Goal: Find specific page/section: Find specific page/section

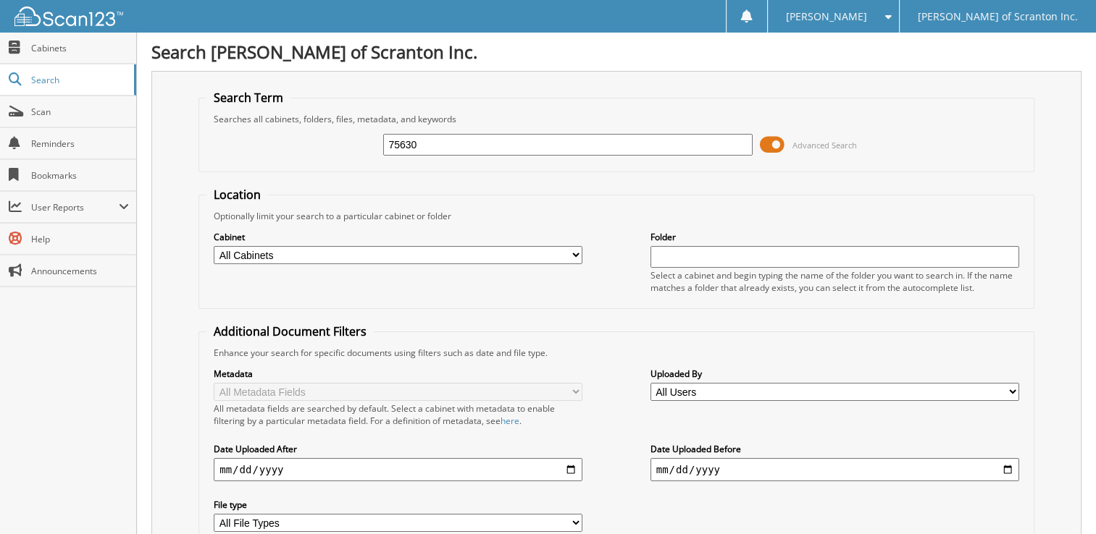
drag, startPoint x: 487, startPoint y: 147, endPoint x: 253, endPoint y: 146, distance: 233.9
click at [253, 146] on div "75630 Advanced Search" at bounding box center [616, 144] width 820 height 39
type input "74825"
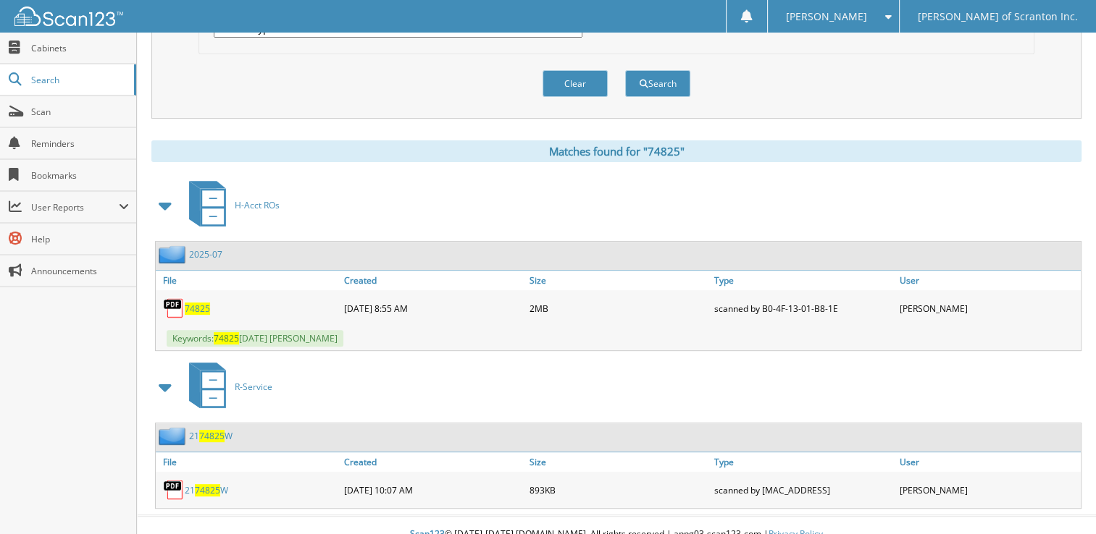
click at [195, 303] on span "74825" at bounding box center [197, 309] width 25 height 12
